Goal: Task Accomplishment & Management: Manage account settings

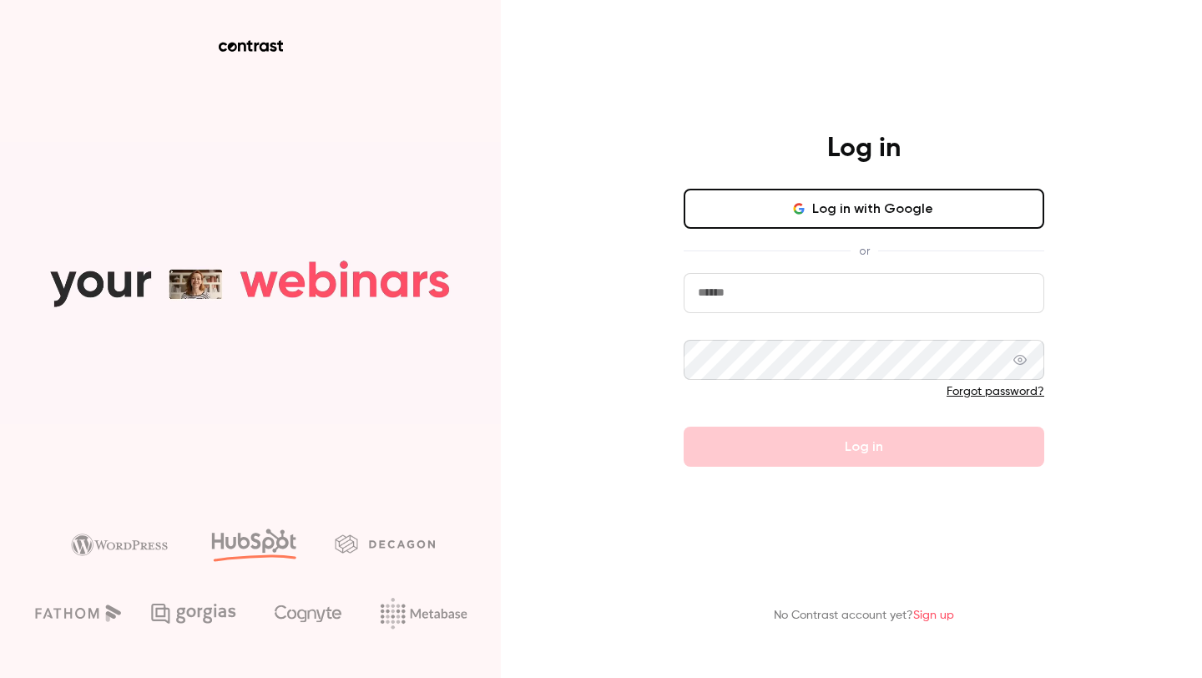
click at [890, 194] on button "Log in with Google" at bounding box center [864, 209] width 361 height 40
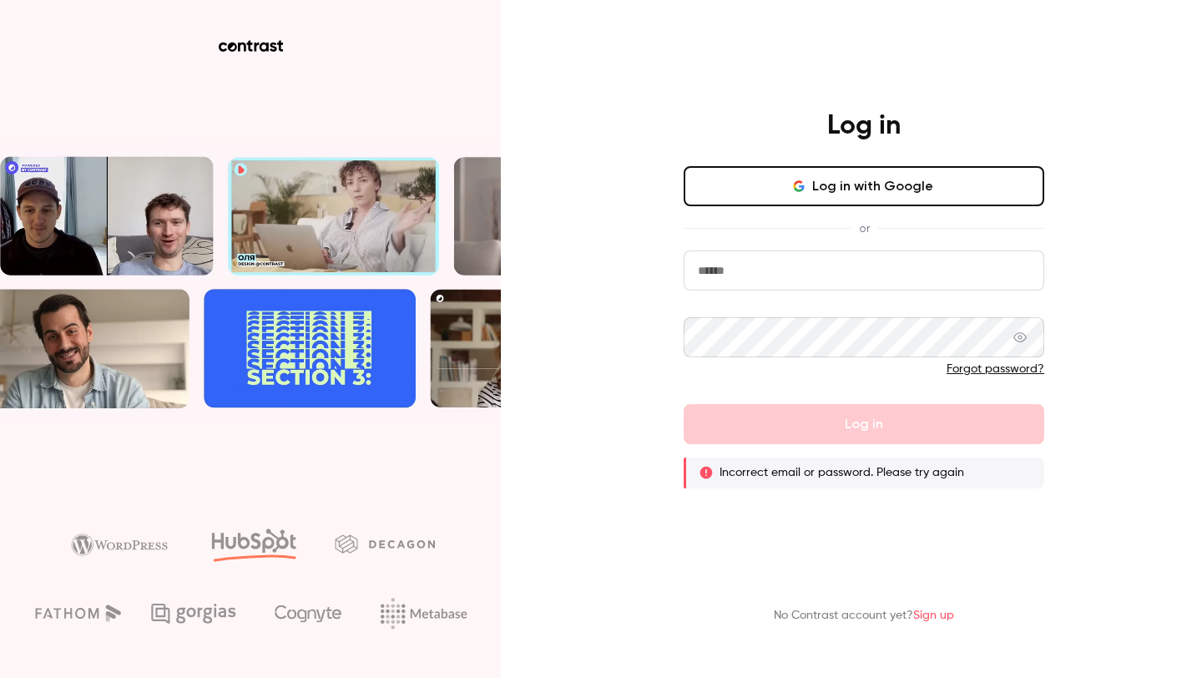
click at [814, 265] on input "email" at bounding box center [864, 270] width 361 height 40
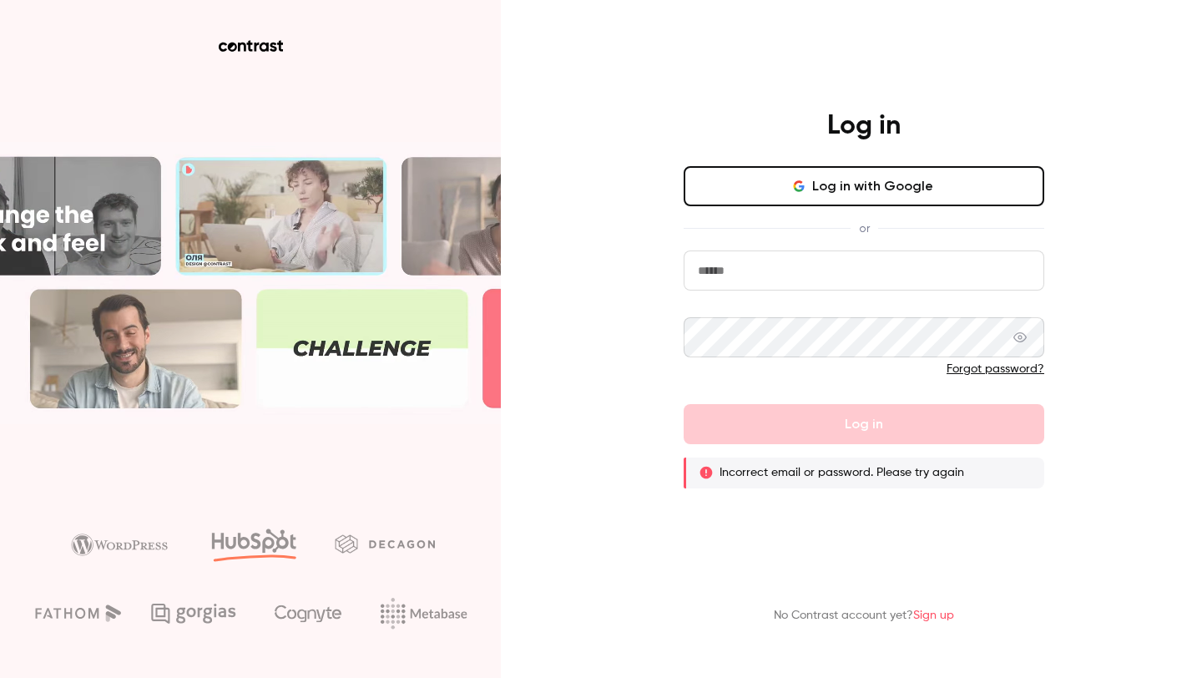
type input "**********"
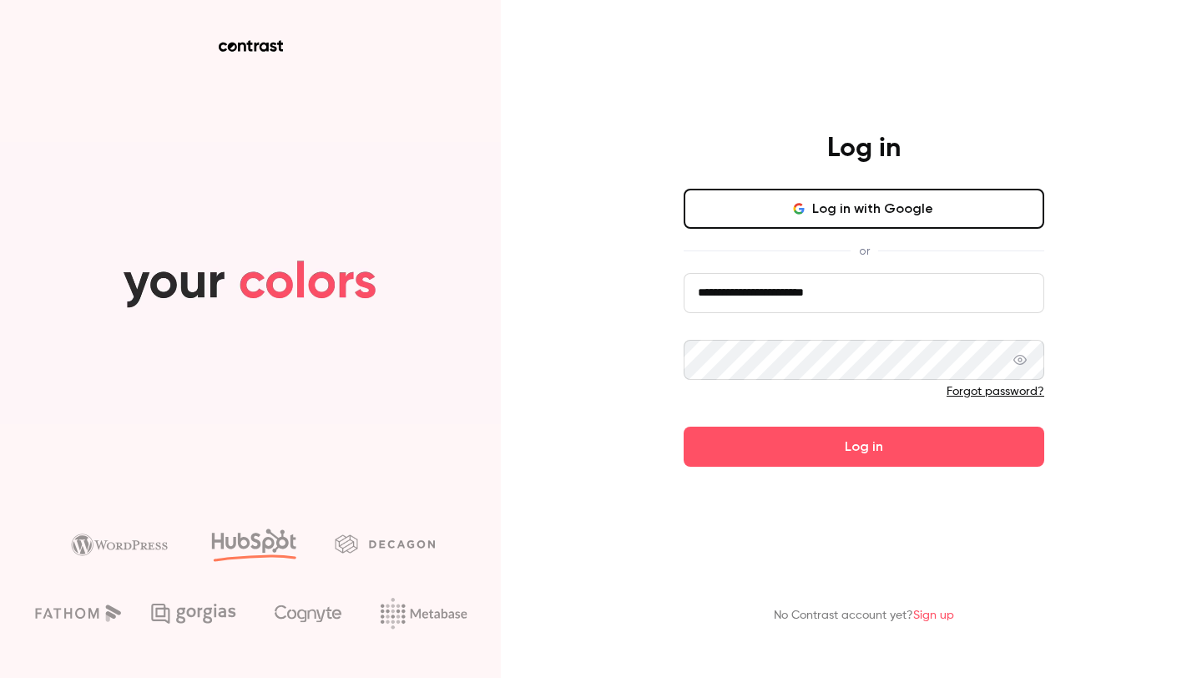
click at [684, 427] on button "Log in" at bounding box center [864, 447] width 361 height 40
